Goal: Find specific page/section: Find specific page/section

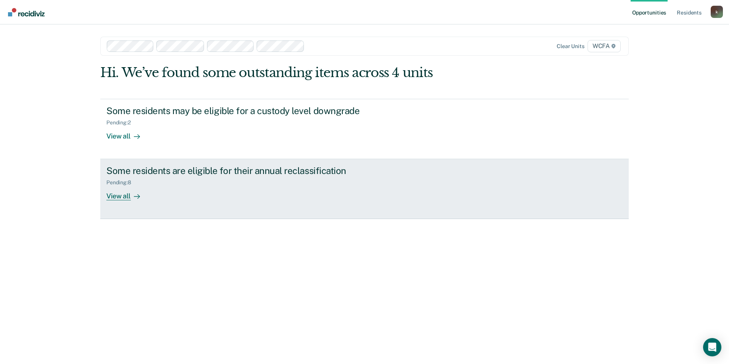
click at [221, 182] on div "Pending : 8" at bounding box center [240, 181] width 268 height 10
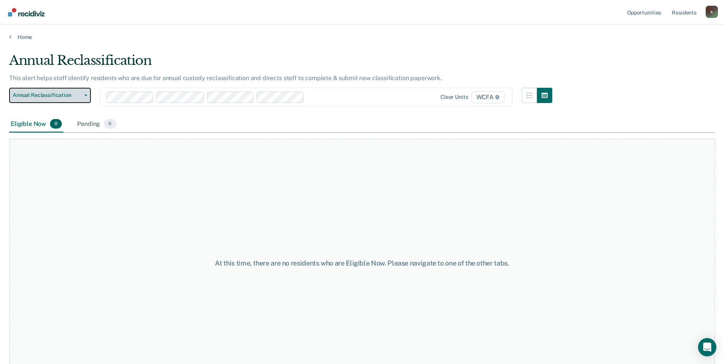
click at [88, 98] on button "Annual Reclassification" at bounding box center [50, 95] width 82 height 15
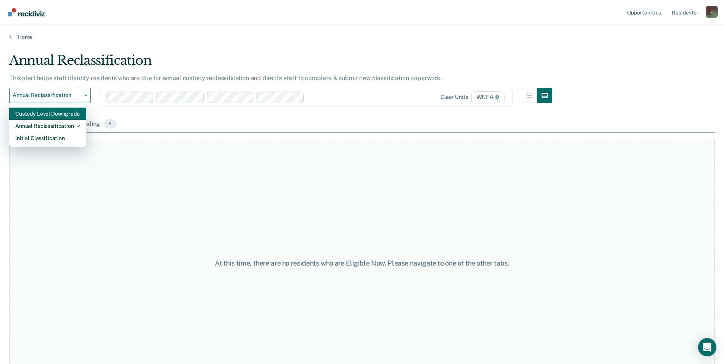
click at [43, 116] on div "Custody Level Downgrade" at bounding box center [47, 114] width 65 height 12
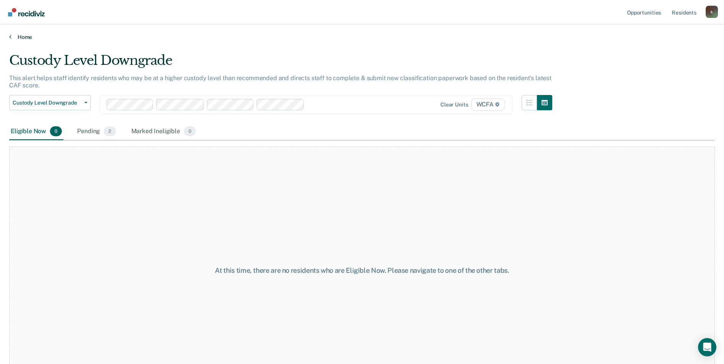
click at [26, 38] on link "Home" at bounding box center [361, 37] width 705 height 7
